Goal: Task Accomplishment & Management: Complete application form

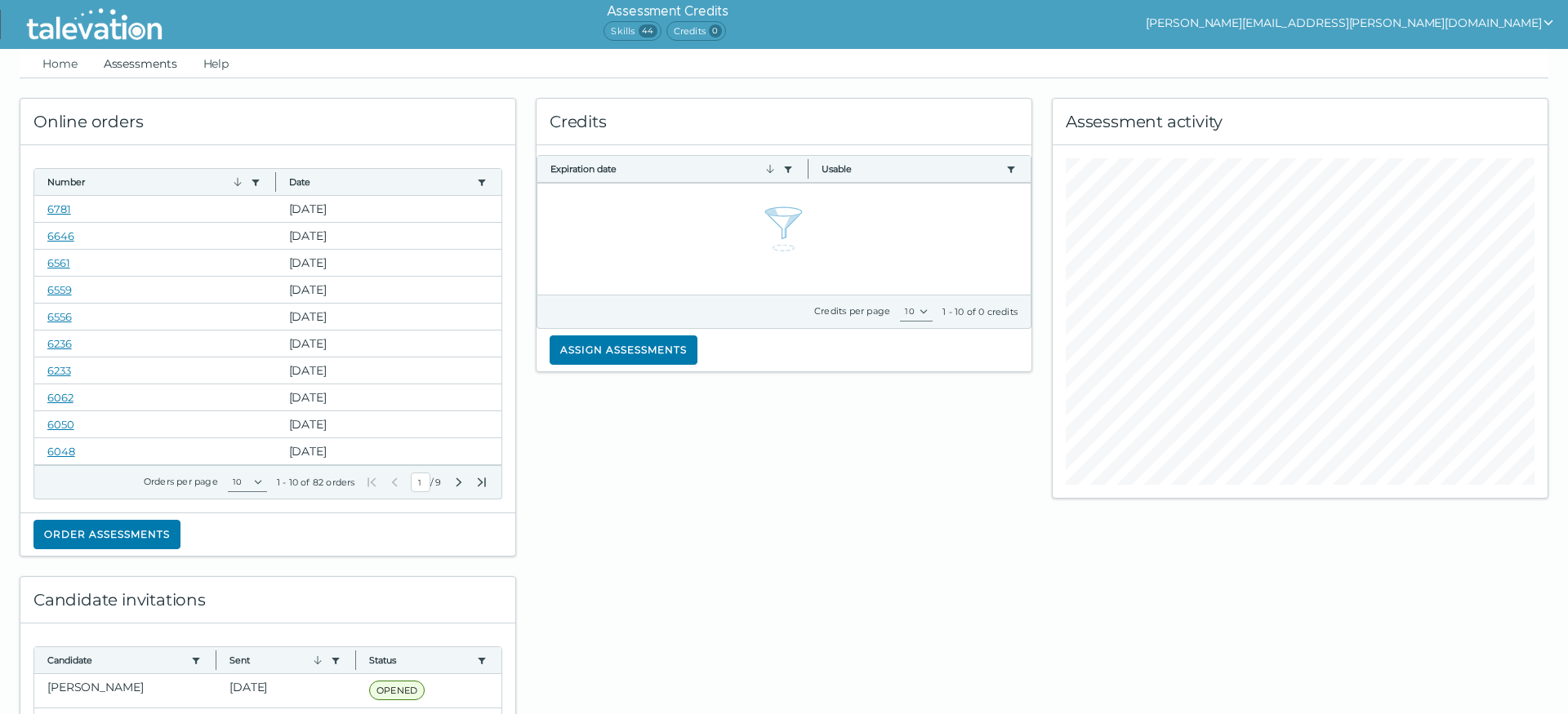
click at [138, 61] on link "Assessments" at bounding box center [140, 63] width 80 height 29
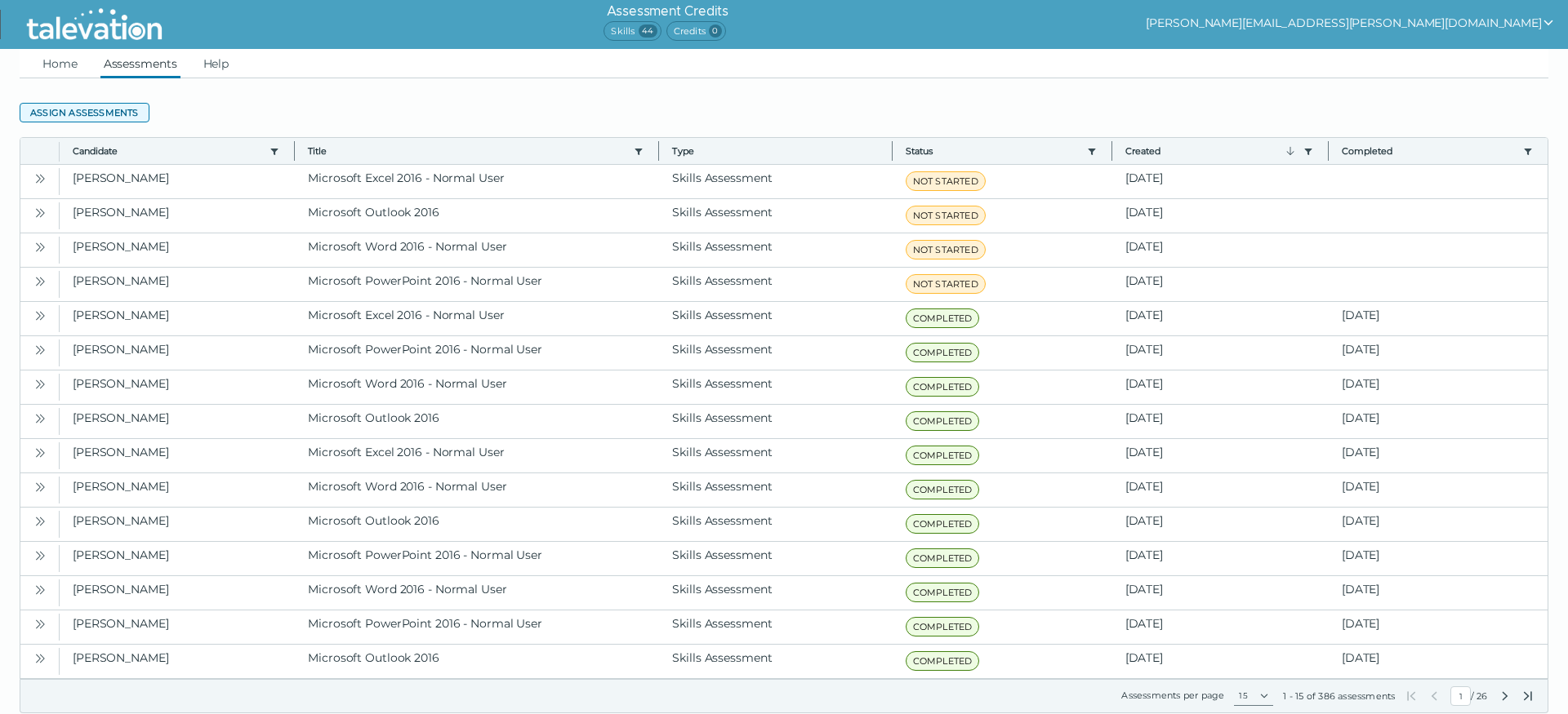
click at [101, 109] on button "Assign assessments" at bounding box center [85, 112] width 130 height 20
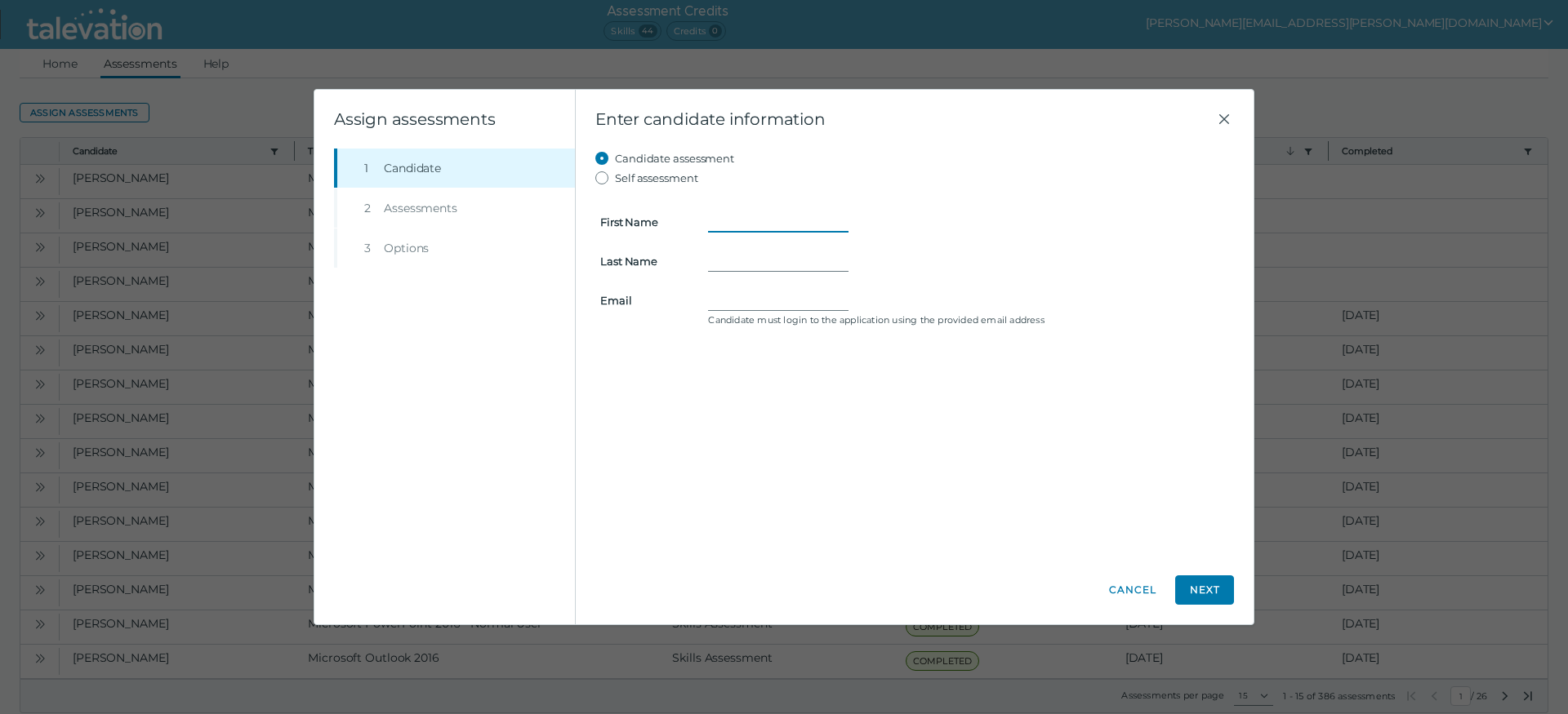
click at [746, 220] on input "First Name" at bounding box center [778, 221] width 140 height 20
type input "[PERSON_NAME]"
click at [744, 296] on input "Email" at bounding box center [778, 300] width 140 height 20
paste input "[PERSON_NAME] <[PERSON_NAME][EMAIL_ADDRESS][DOMAIN_NAME]>"
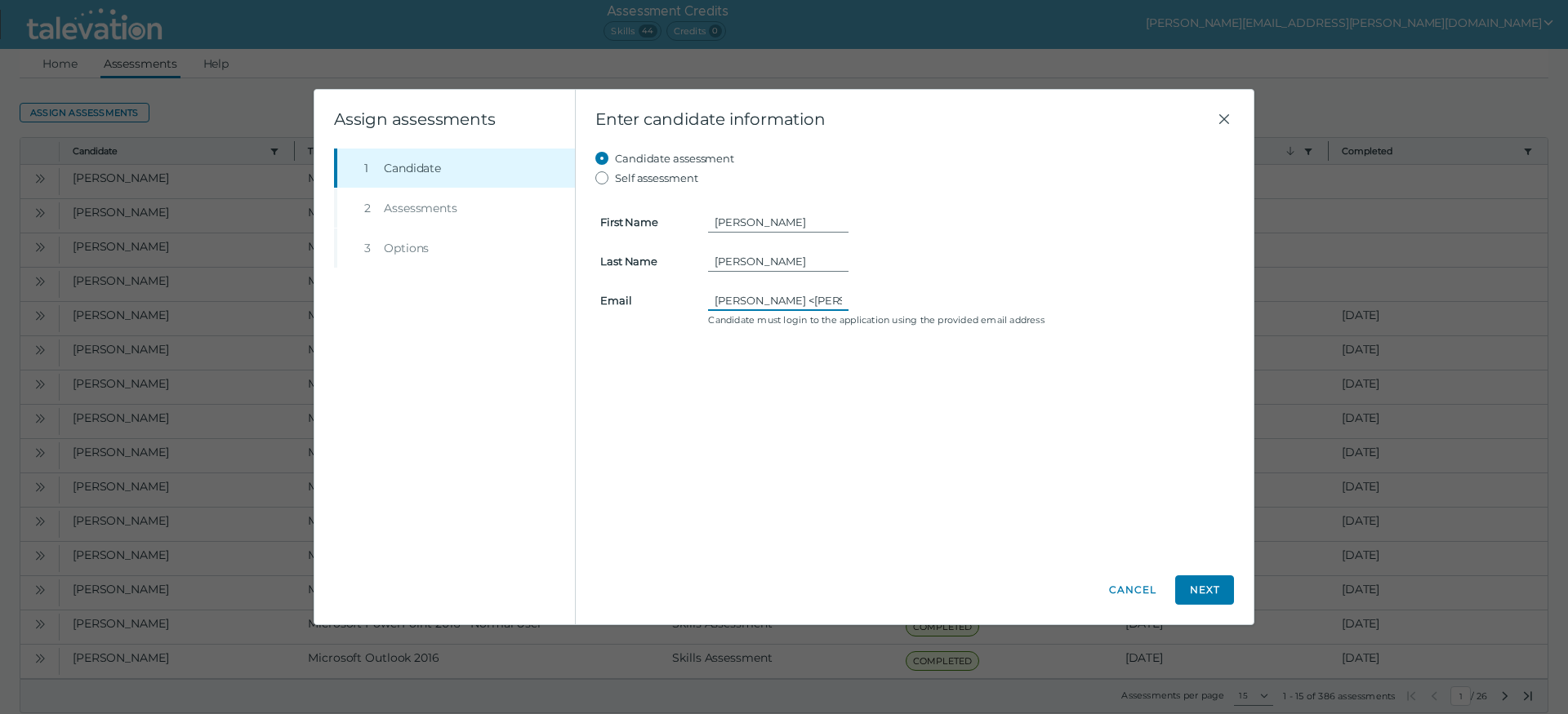
drag, startPoint x: 729, startPoint y: 299, endPoint x: 652, endPoint y: 300, distance: 77.0
click at [708, 300] on input "[PERSON_NAME] <[PERSON_NAME][EMAIL_ADDRESS][DOMAIN_NAME]" at bounding box center [778, 300] width 140 height 20
click at [726, 298] on input "[PERSON_NAME] <[PERSON_NAME][EMAIL_ADDRESS][DOMAIN_NAME]" at bounding box center [778, 300] width 140 height 20
drag, startPoint x: 810, startPoint y: 297, endPoint x: 635, endPoint y: 313, distance: 175.7
click at [708, 310] on input "[PERSON_NAME] <[PERSON_NAME][EMAIL_ADDRESS][DOMAIN_NAME]" at bounding box center [778, 300] width 140 height 20
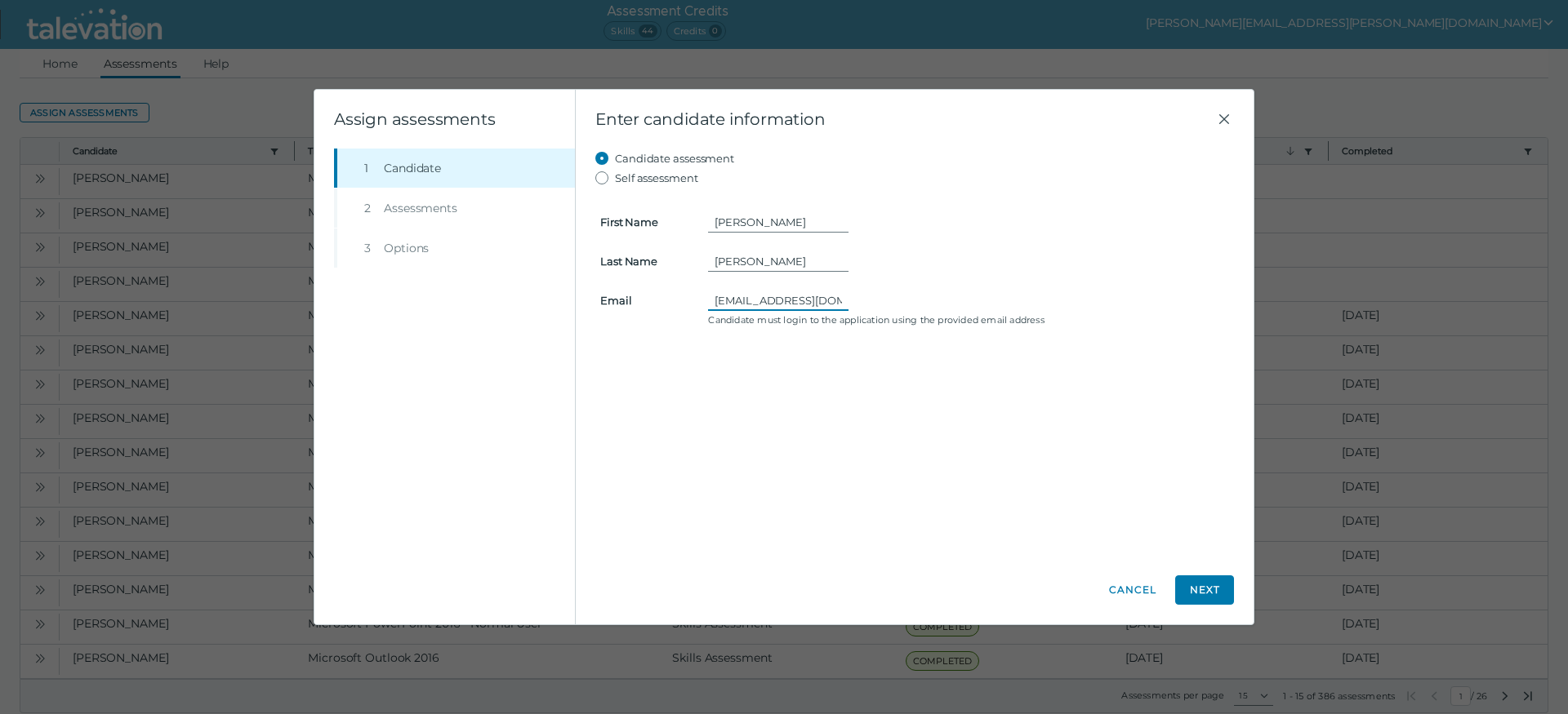
type input "[EMAIL_ADDRESS][DOMAIN_NAME]"
click at [791, 402] on div "Candidate assessment Self assessment First Name [PERSON_NAME] Last Name [PERSON…" at bounding box center [914, 351] width 638 height 406
drag, startPoint x: 829, startPoint y: 297, endPoint x: 978, endPoint y: 288, distance: 149.3
click at [849, 291] on input "[EMAIL_ADDRESS][DOMAIN_NAME]" at bounding box center [778, 300] width 140 height 20
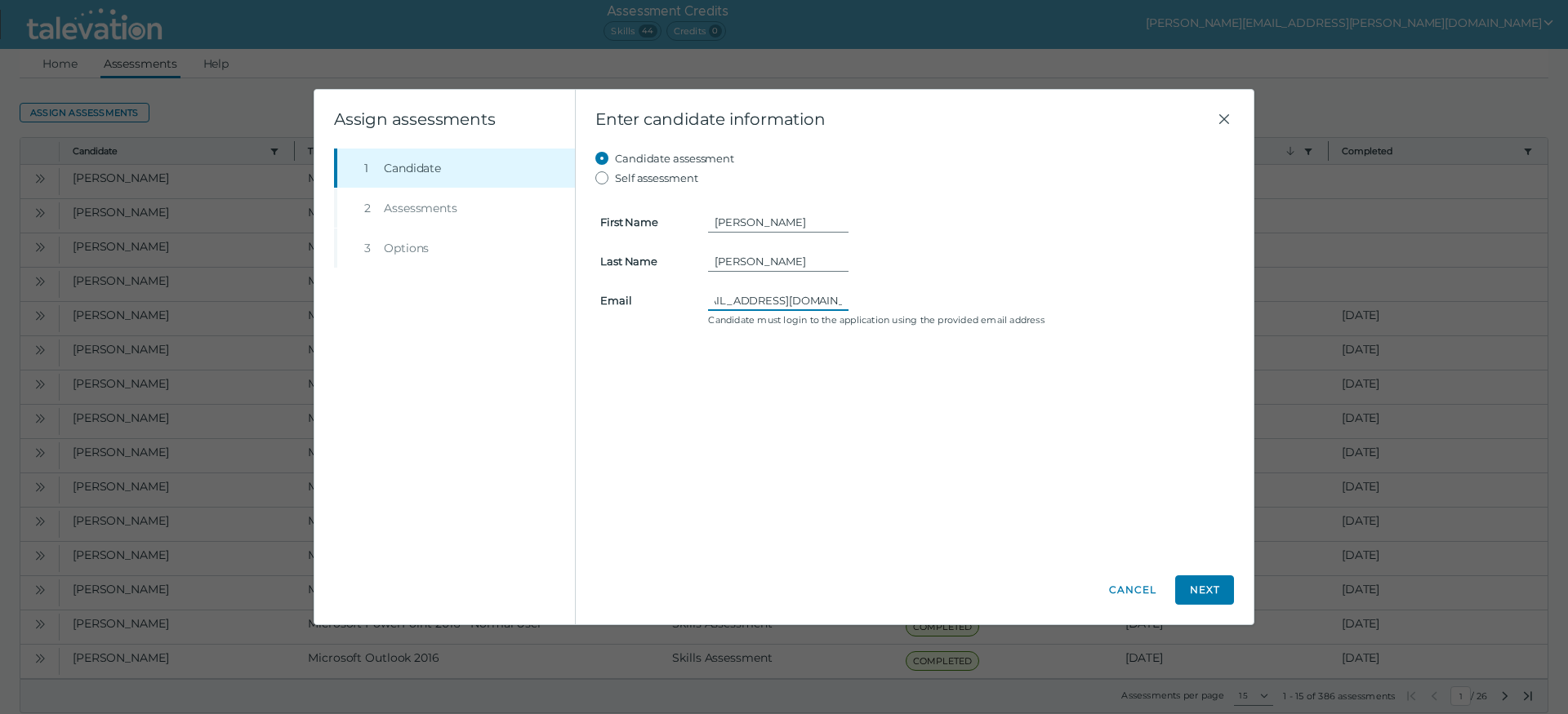
click at [782, 298] on input "[EMAIL_ADDRESS][DOMAIN_NAME]" at bounding box center [778, 300] width 140 height 20
click at [722, 304] on input "[EMAIL_ADDRESS][DOMAIN_NAME]" at bounding box center [778, 300] width 140 height 20
click at [722, 303] on input "[EMAIL_ADDRESS][DOMAIN_NAME]" at bounding box center [778, 300] width 140 height 20
click at [837, 527] on div "Candidate assessment Self assessment First Name [PERSON_NAME] Last Name [PERSON…" at bounding box center [914, 351] width 638 height 406
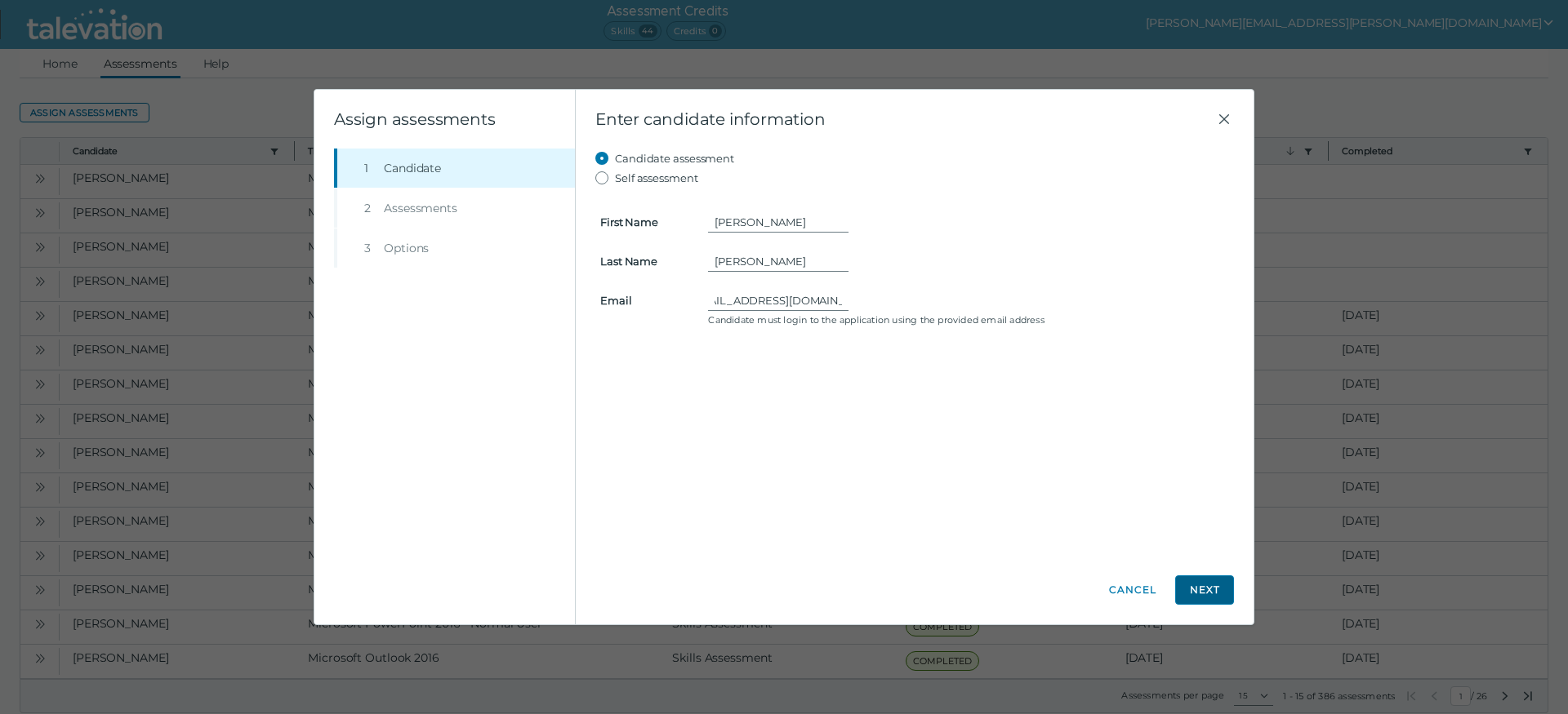
click at [1214, 595] on button "Next" at bounding box center [1204, 590] width 59 height 29
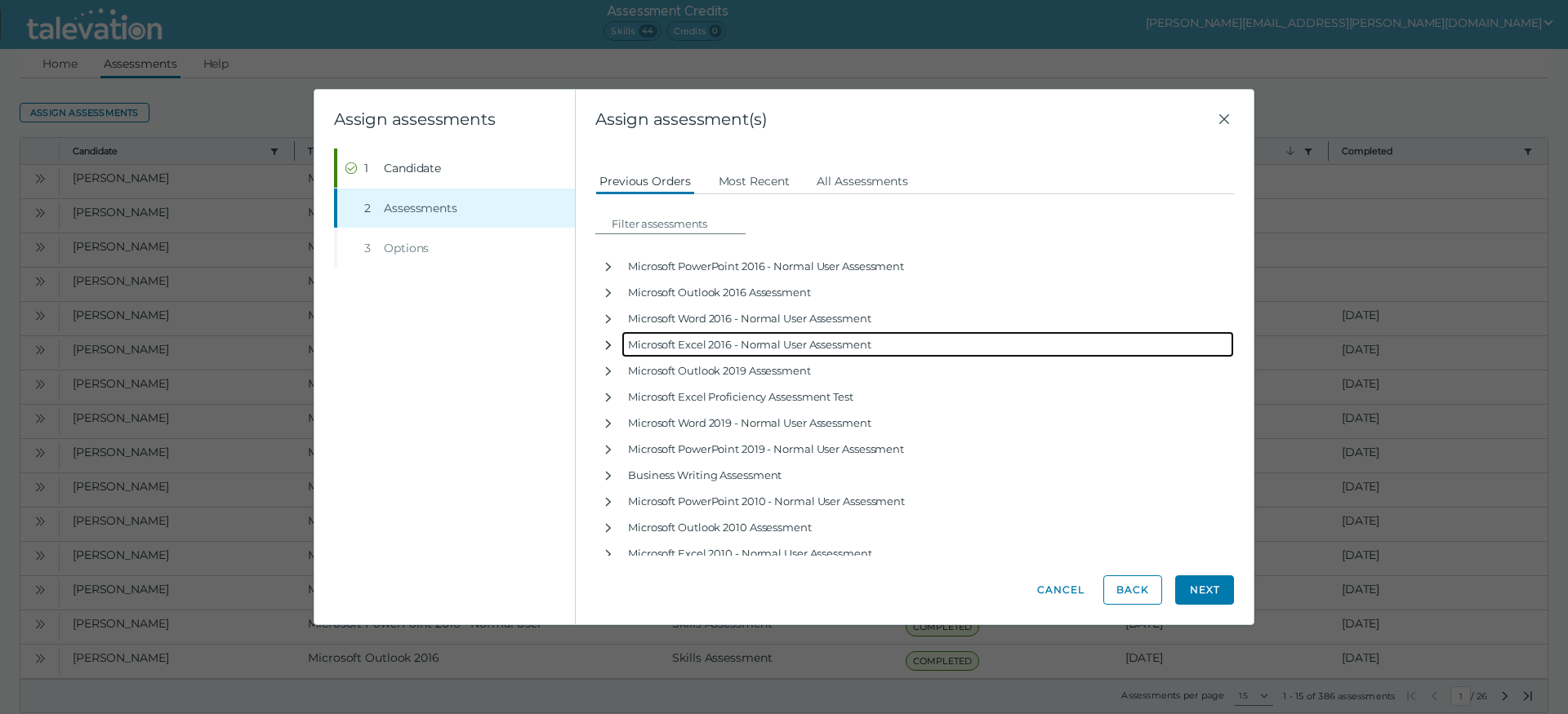
click at [606, 346] on icon "button" at bounding box center [607, 345] width 13 height 13
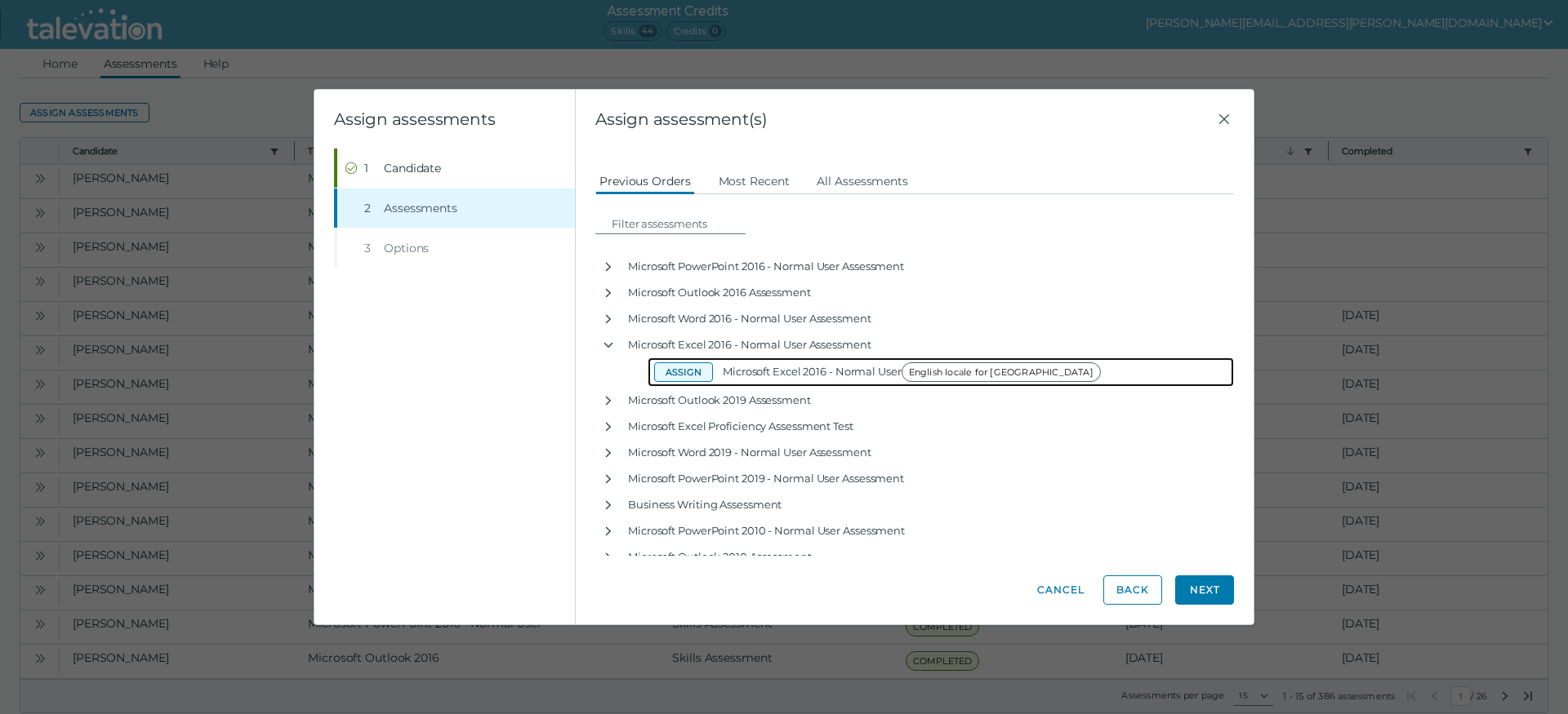
click at [666, 369] on button "Assign" at bounding box center [683, 372] width 59 height 20
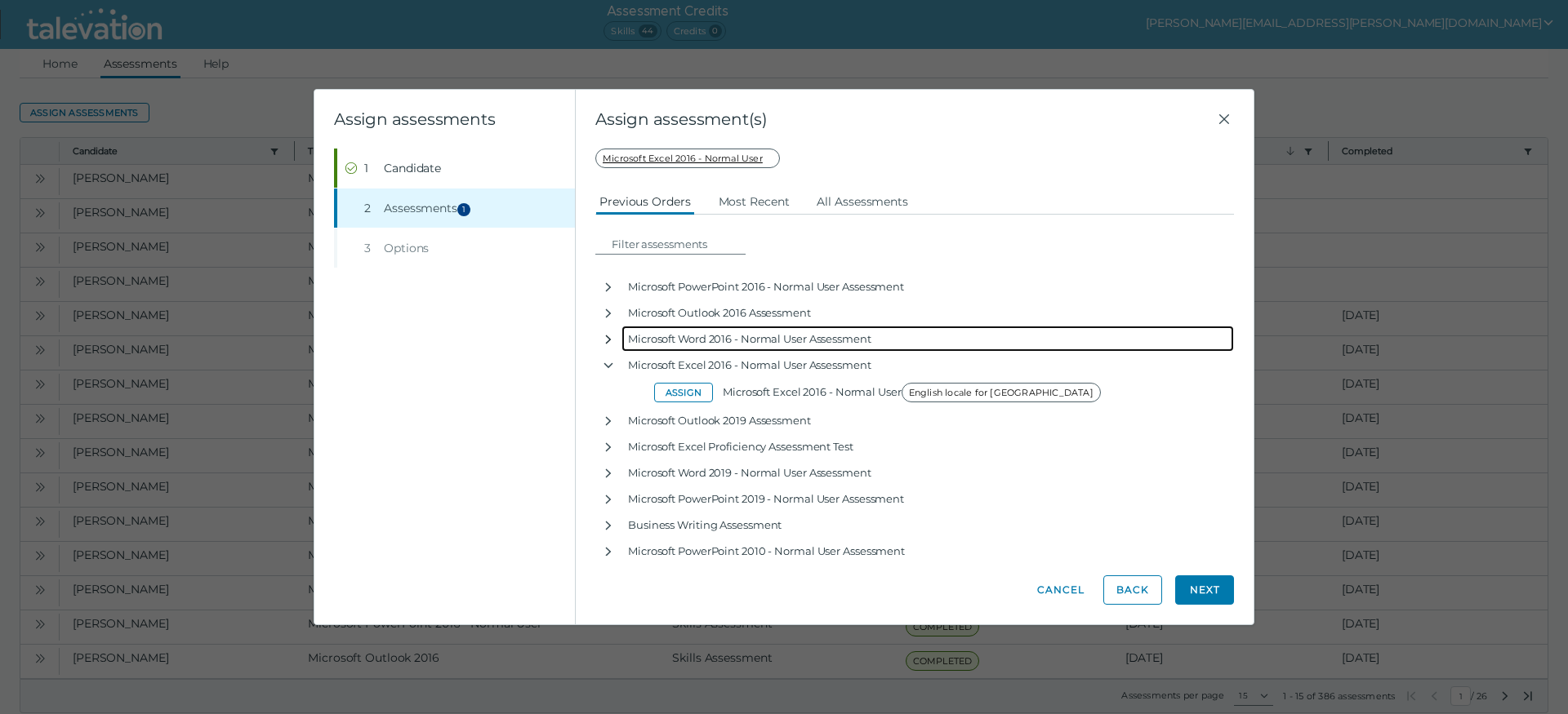
click at [610, 339] on icon "button" at bounding box center [608, 339] width 6 height 9
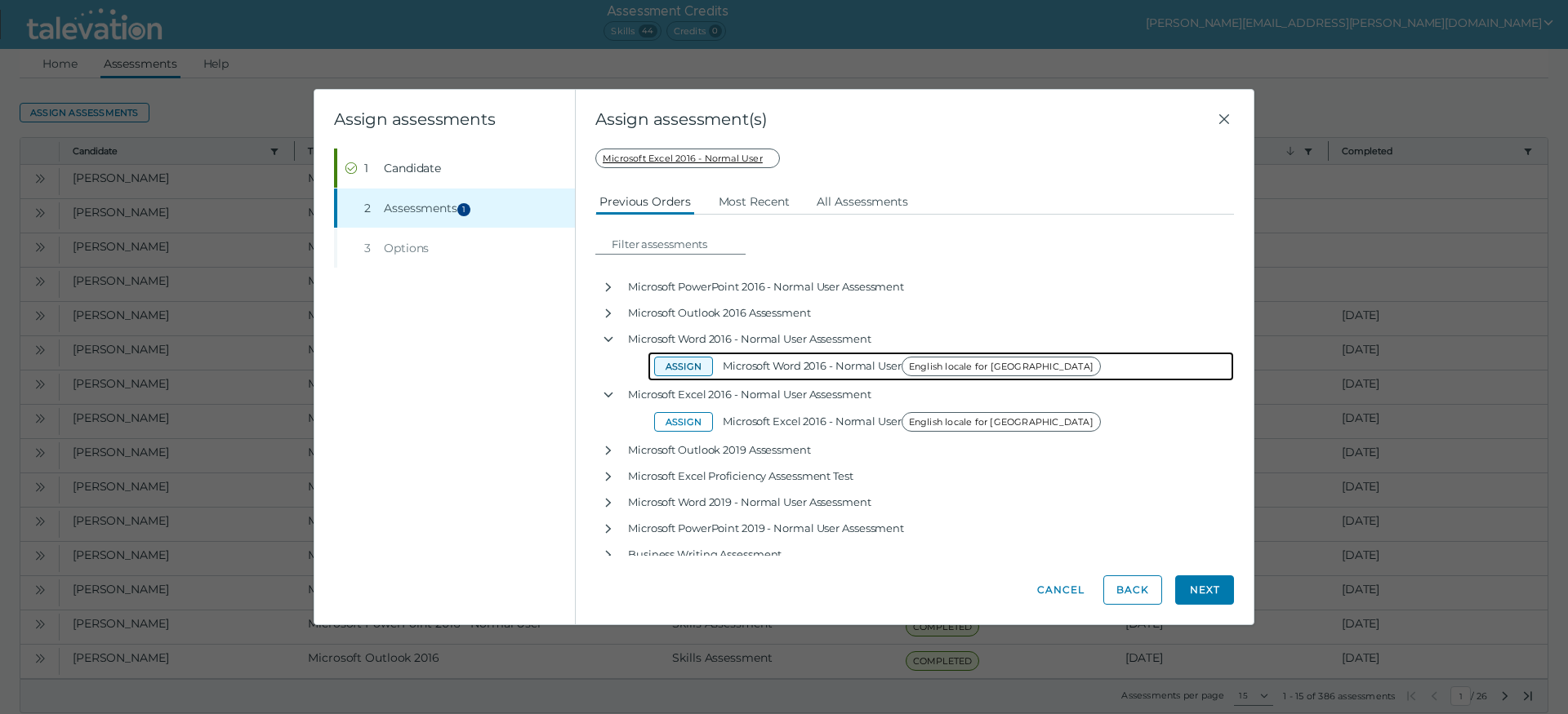
click at [674, 364] on button "Assign" at bounding box center [683, 366] width 59 height 20
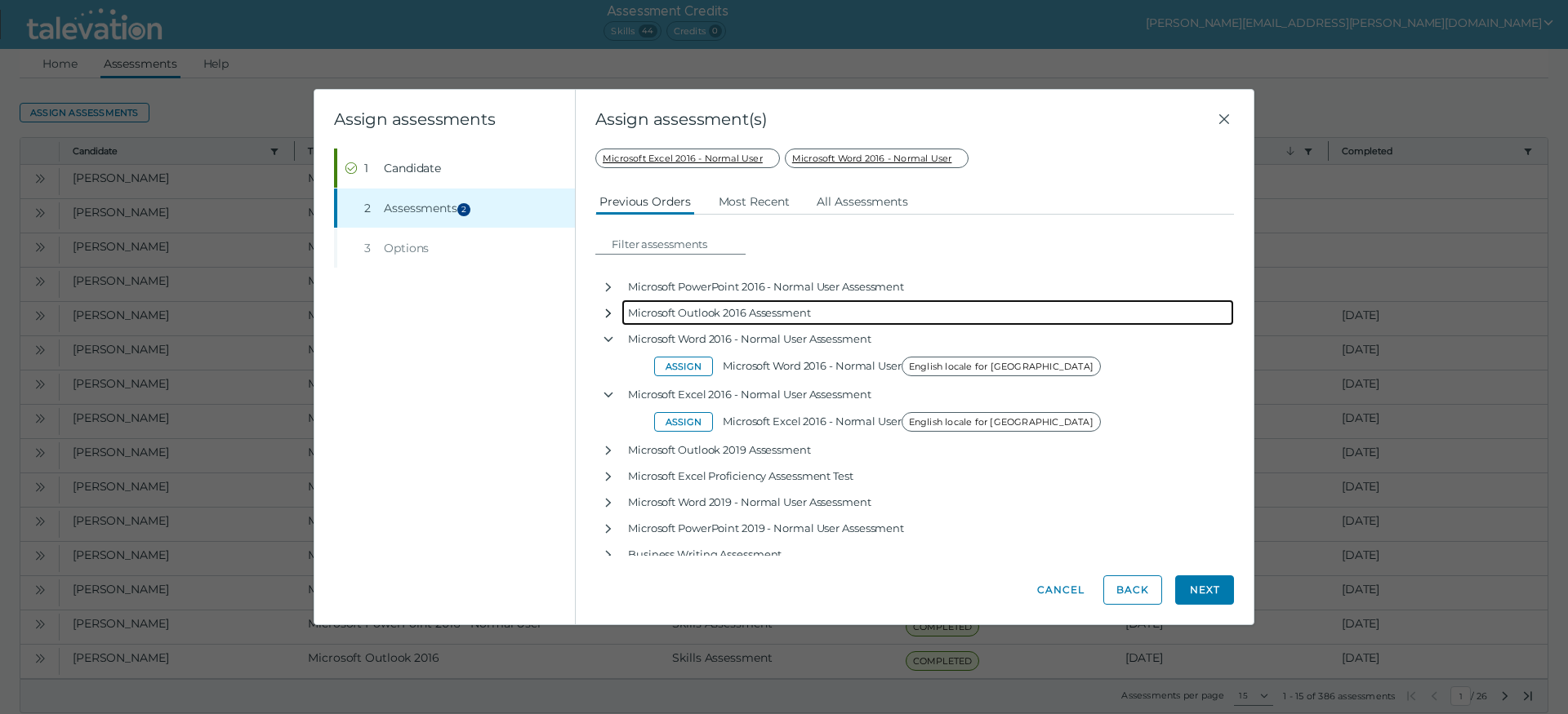
click at [611, 312] on icon "button" at bounding box center [607, 313] width 13 height 13
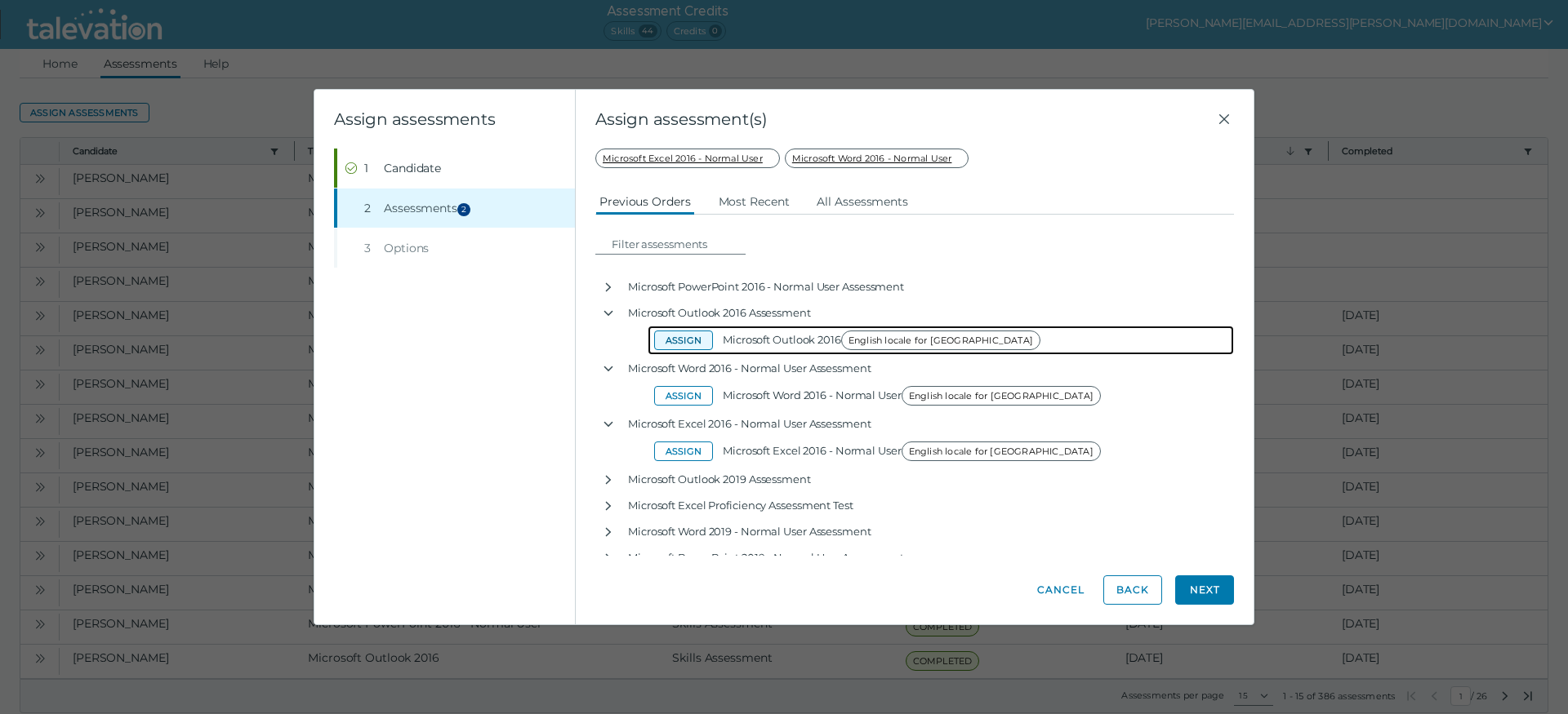
click at [668, 338] on button "Assign" at bounding box center [683, 340] width 59 height 20
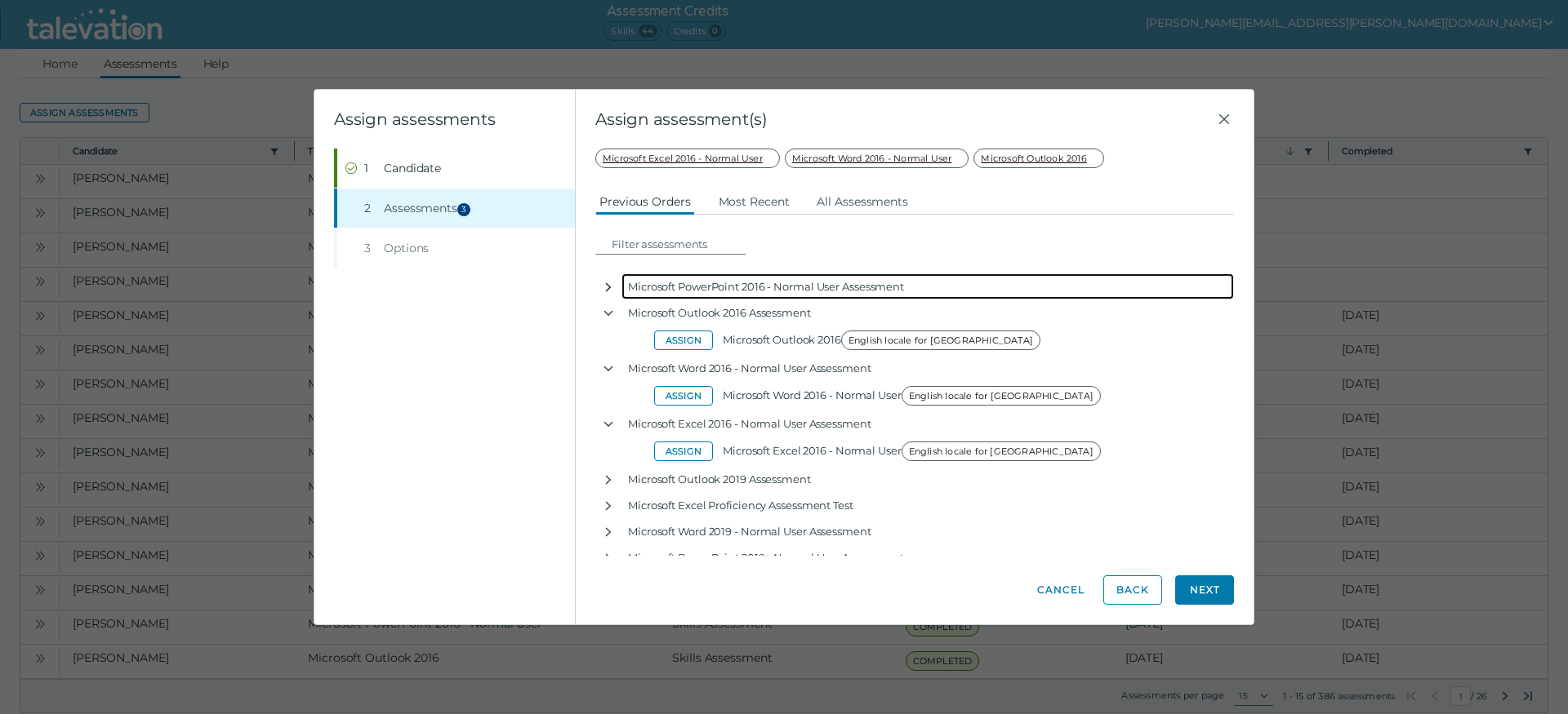
click at [609, 287] on icon "button" at bounding box center [607, 286] width 13 height 13
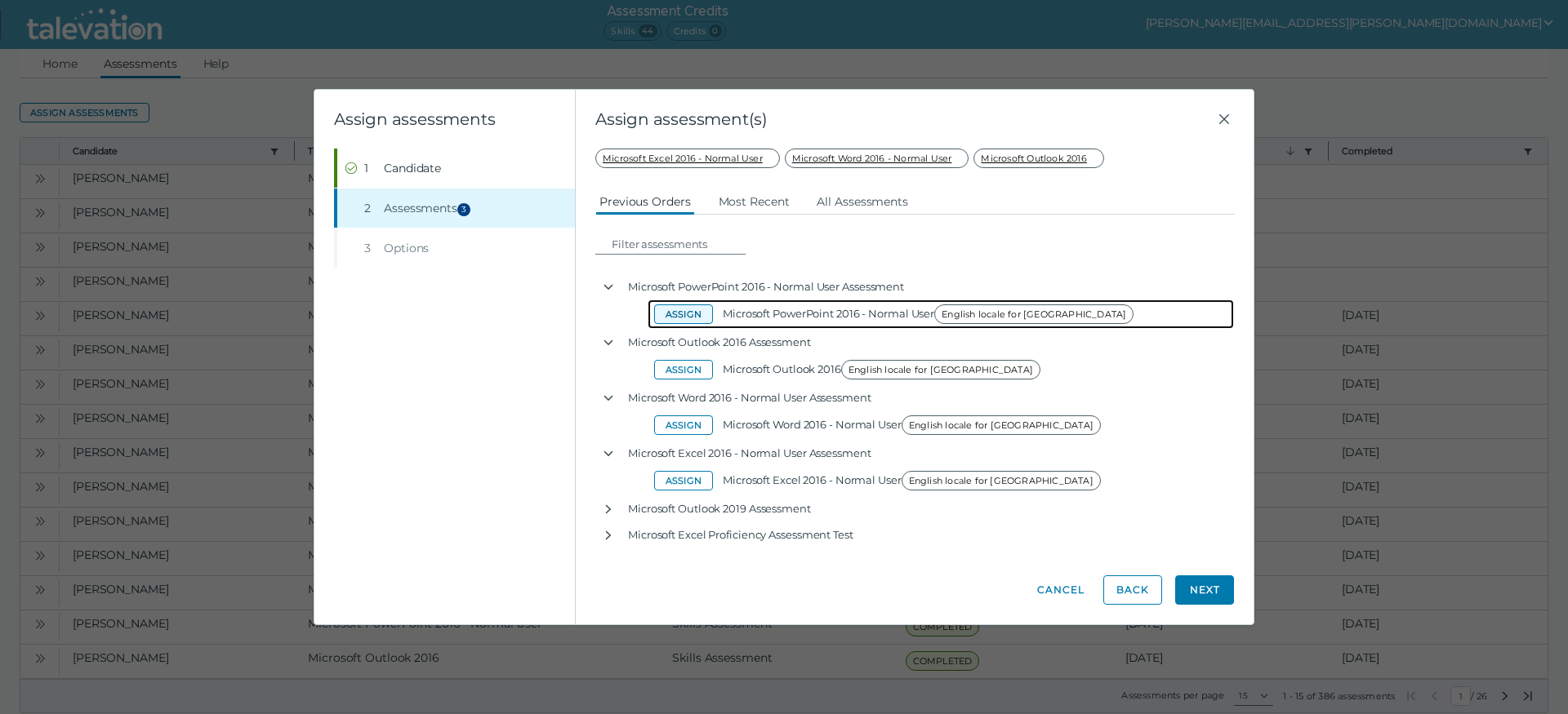
click at [691, 321] on button "Assign" at bounding box center [683, 314] width 59 height 20
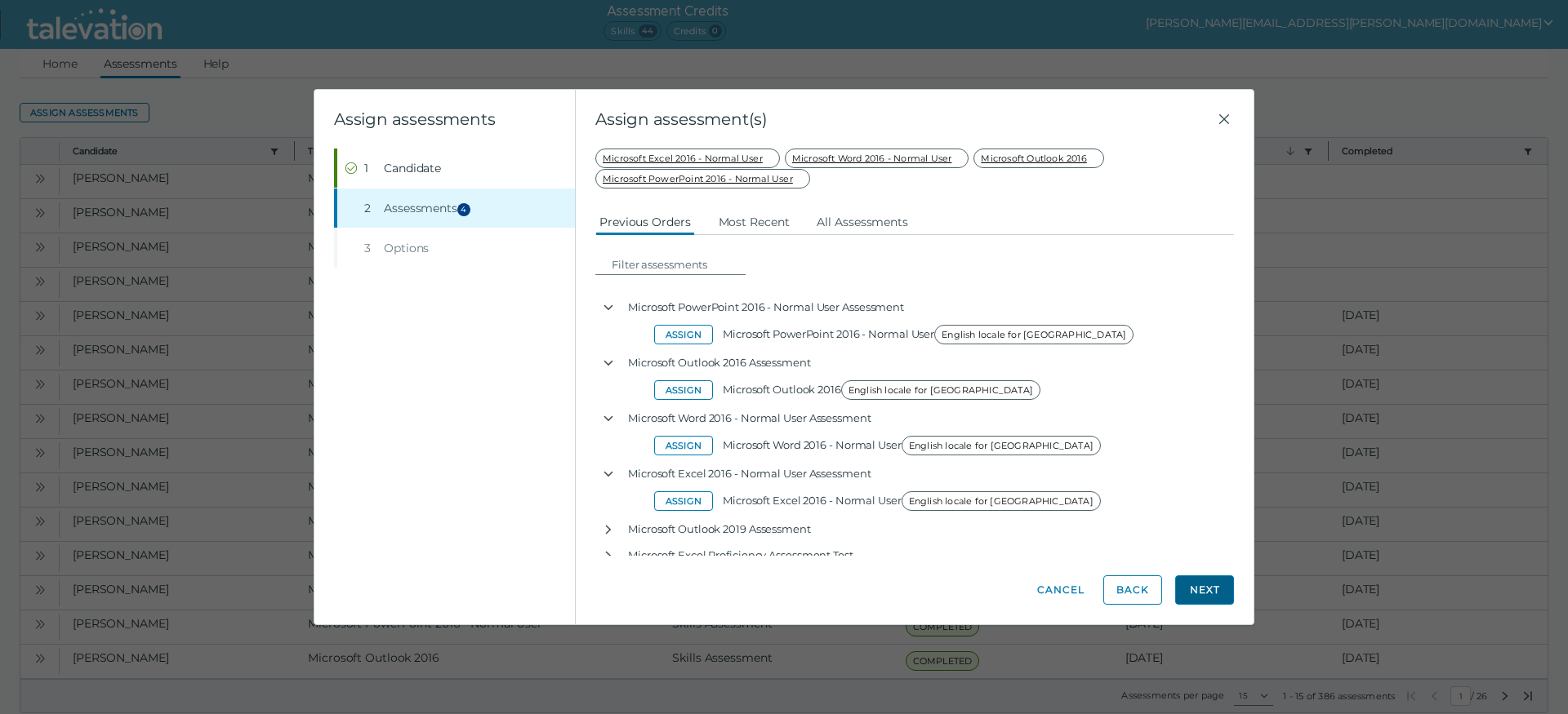
click at [1210, 588] on button "Next" at bounding box center [1204, 590] width 59 height 29
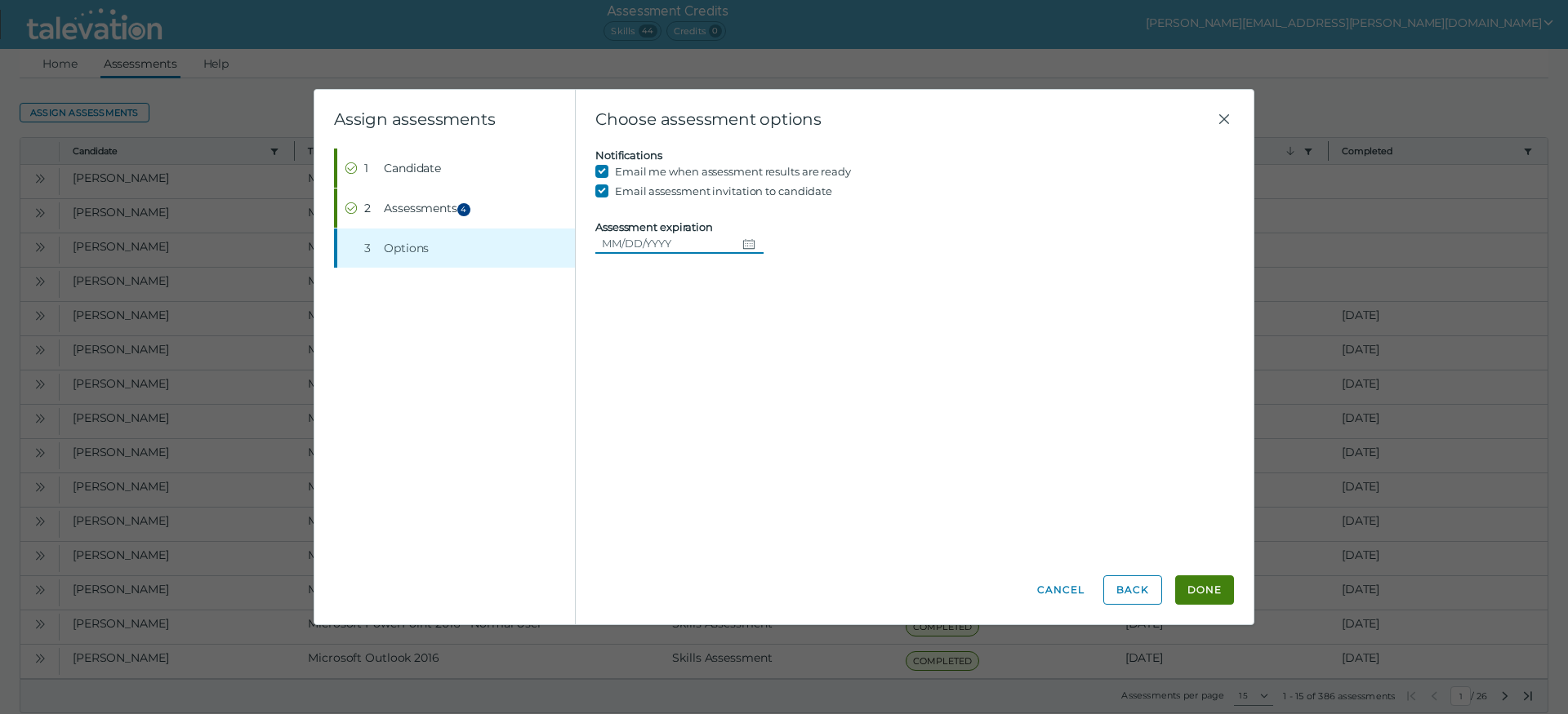
click at [755, 242] on icon "Choose date" at bounding box center [748, 244] width 13 height 13
click at [627, 447] on button "17" at bounding box center [624, 442] width 29 height 29
type input "[DATE]"
click at [863, 292] on div "Candidate assessment Self assessment First Name [PERSON_NAME] Last Name [PERSON…" at bounding box center [914, 351] width 638 height 406
click at [1214, 591] on button "Done" at bounding box center [1204, 590] width 59 height 29
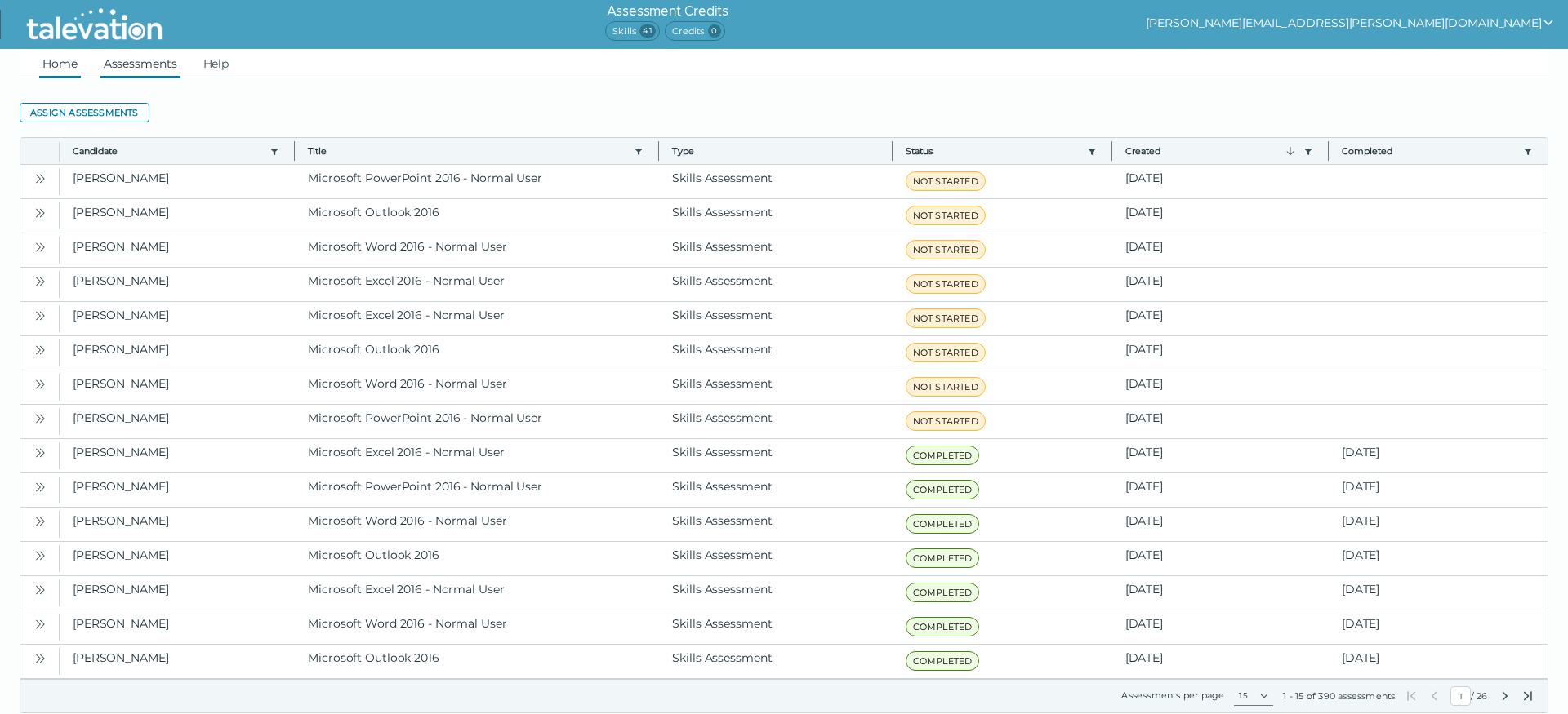
click at [57, 61] on link "Home" at bounding box center [60, 63] width 42 height 29
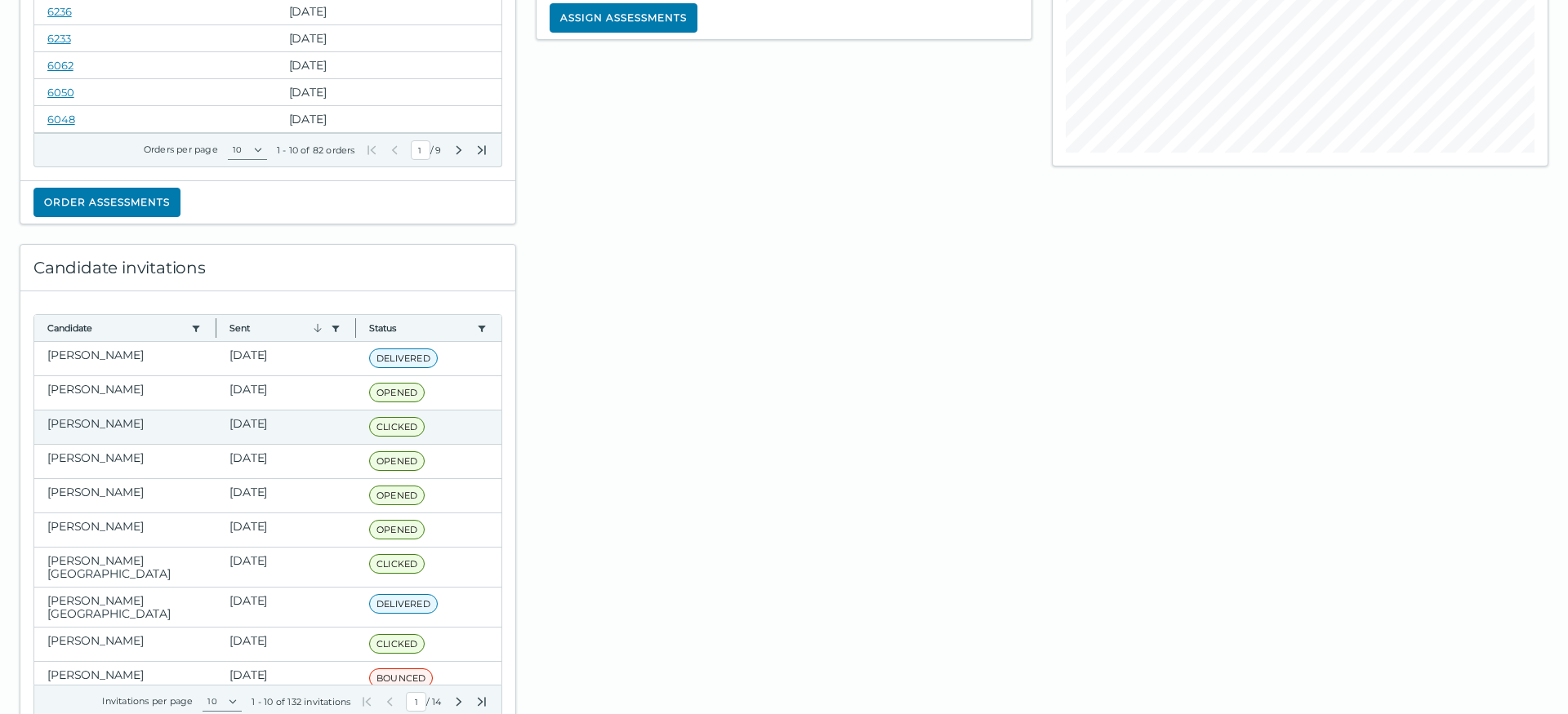
scroll to position [333, 0]
